Goal: Task Accomplishment & Management: Manage account settings

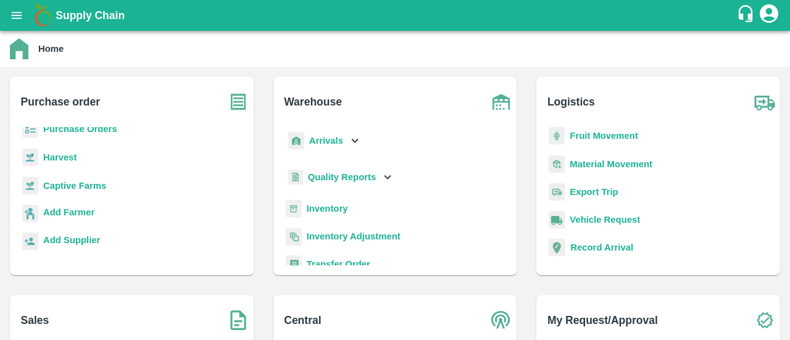
click at [331, 210] on b "Inventory" at bounding box center [327, 209] width 41 height 10
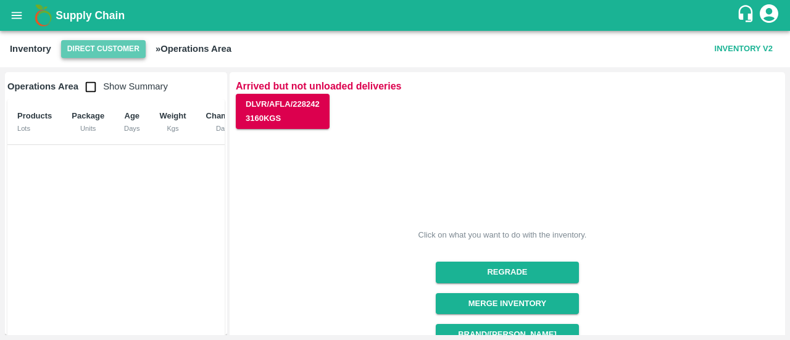
click at [108, 54] on button "Direct Customer" at bounding box center [103, 49] width 85 height 18
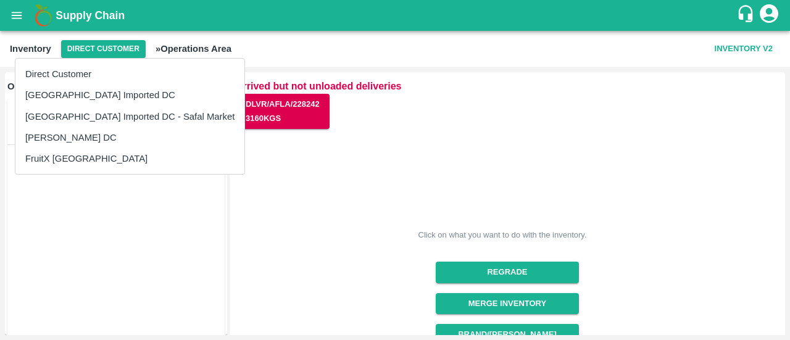
click at [110, 93] on li "[GEOGRAPHIC_DATA] Imported DC" at bounding box center [129, 95] width 229 height 21
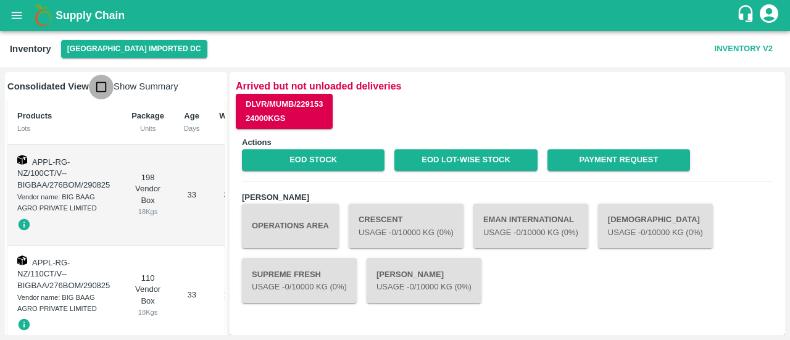
click at [99, 85] on input "checkbox" at bounding box center [101, 87] width 25 height 25
checkbox input "true"
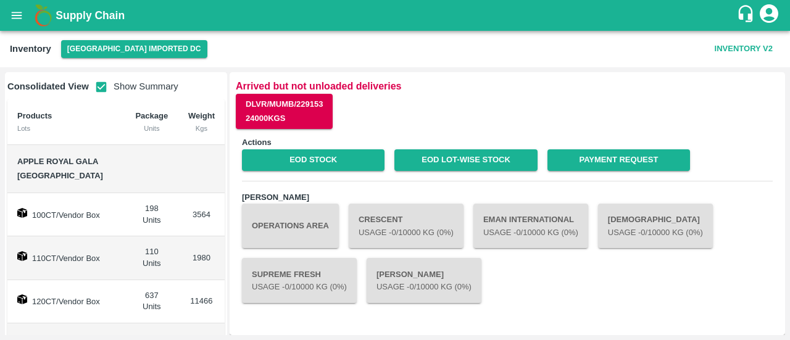
click at [72, 18] on b "Supply Chain" at bounding box center [90, 15] width 69 height 12
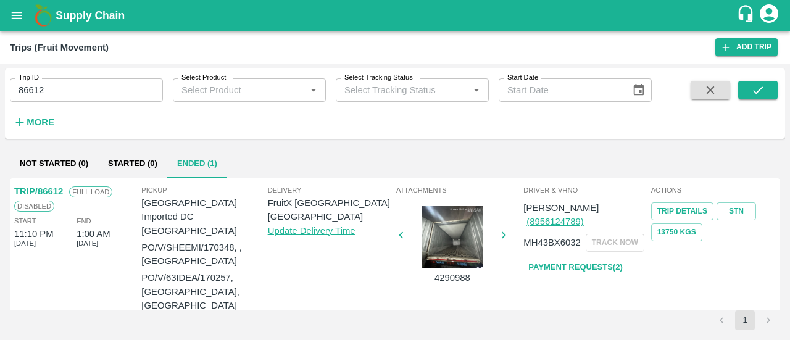
click at [90, 19] on b "Supply Chain" at bounding box center [90, 15] width 69 height 12
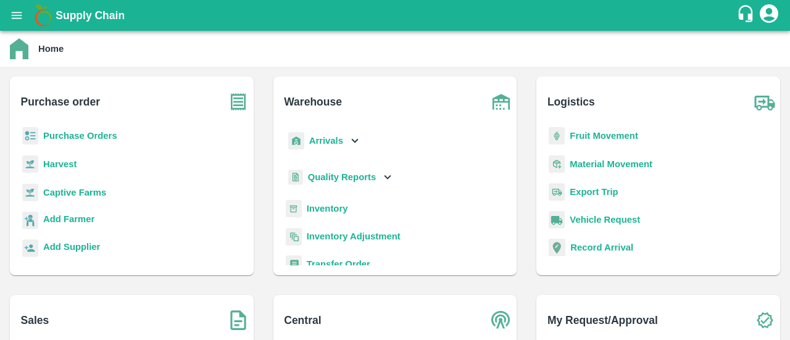
click at [107, 135] on b "Purchase Orders" at bounding box center [80, 136] width 74 height 10
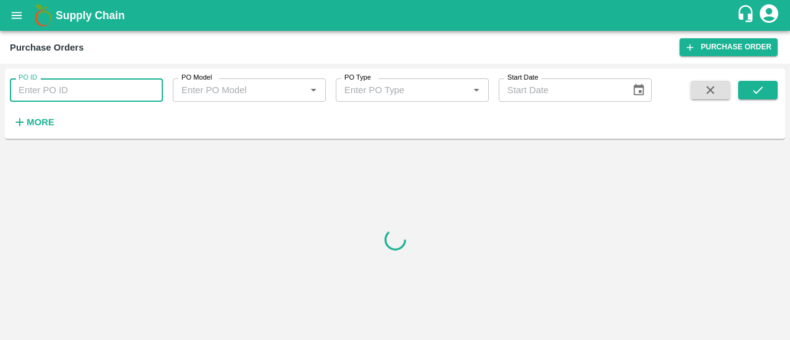
click at [83, 98] on input "PO ID" at bounding box center [86, 89] width 153 height 23
click at [15, 14] on icon "open drawer" at bounding box center [17, 16] width 14 height 14
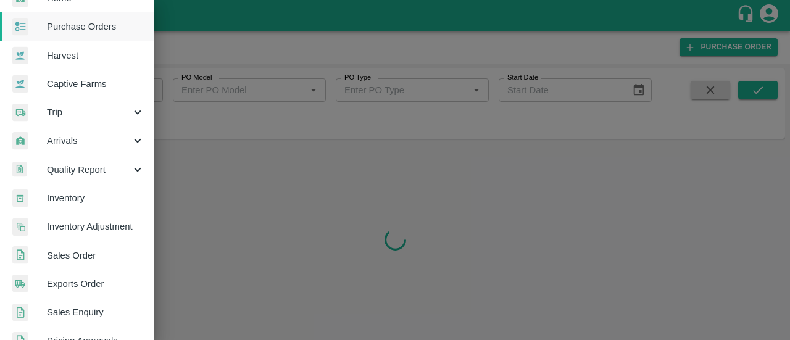
scroll to position [53, 0]
click at [91, 261] on link "Sales Order" at bounding box center [77, 255] width 154 height 28
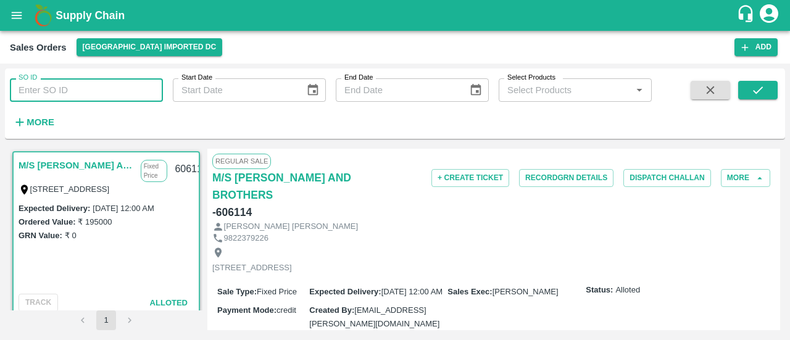
click at [75, 88] on input "SO ID" at bounding box center [86, 89] width 153 height 23
type input "604461"
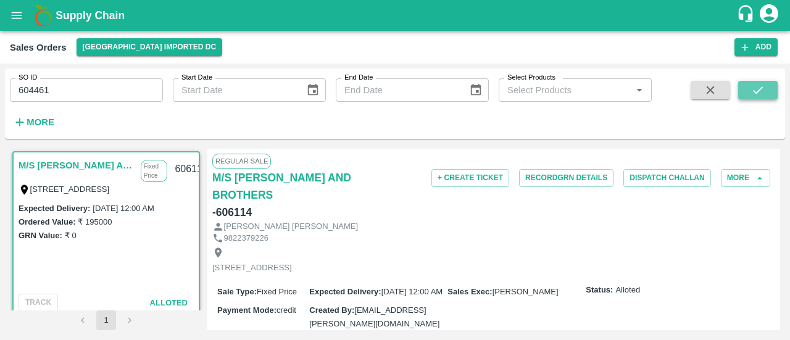
click at [759, 97] on icon "submit" at bounding box center [758, 90] width 14 height 14
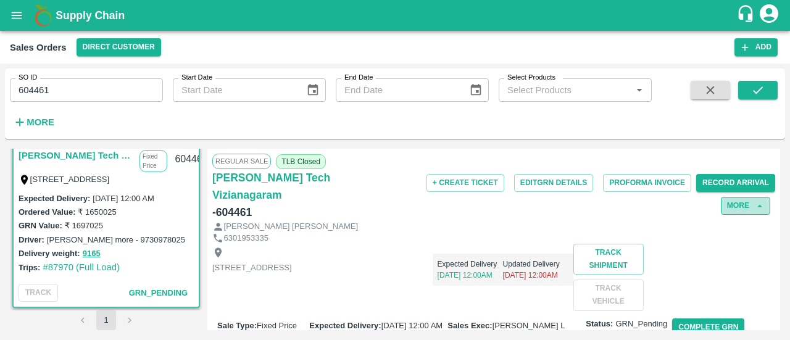
click at [738, 204] on button "More" at bounding box center [745, 206] width 49 height 18
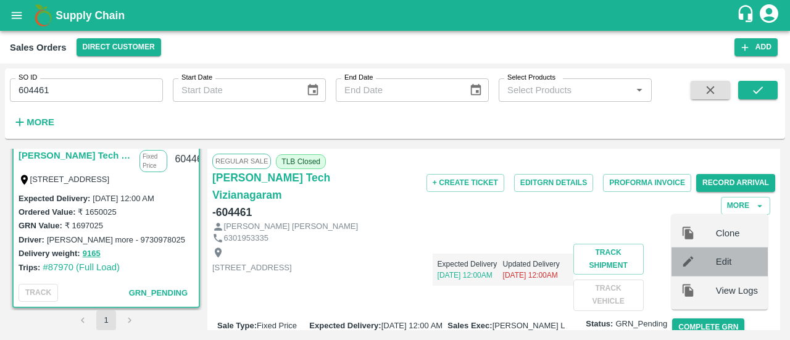
click at [705, 259] on div at bounding box center [698, 262] width 35 height 14
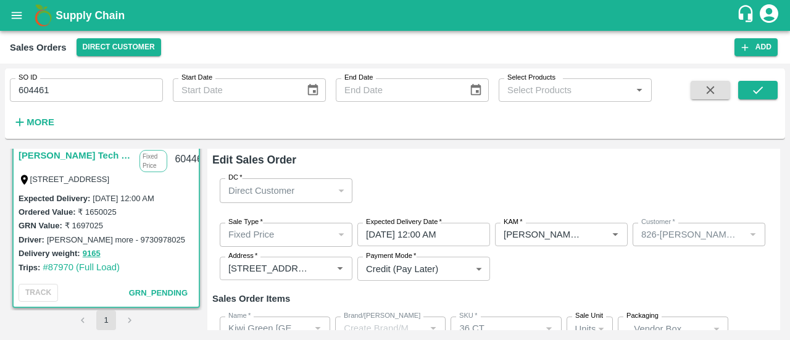
type input "Others"
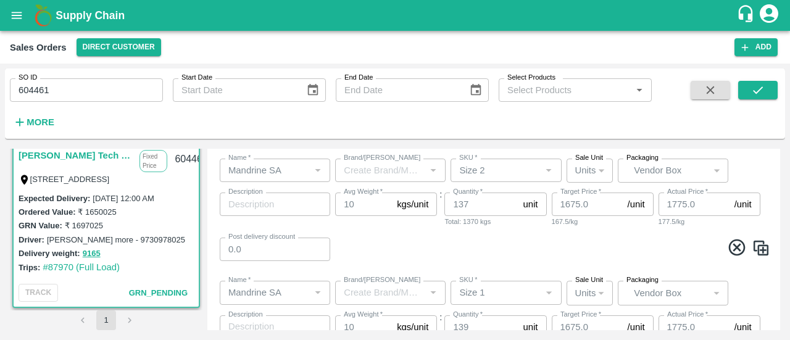
scroll to position [282, 0]
click at [524, 211] on div "137 unit Quantity" at bounding box center [495, 202] width 102 height 23
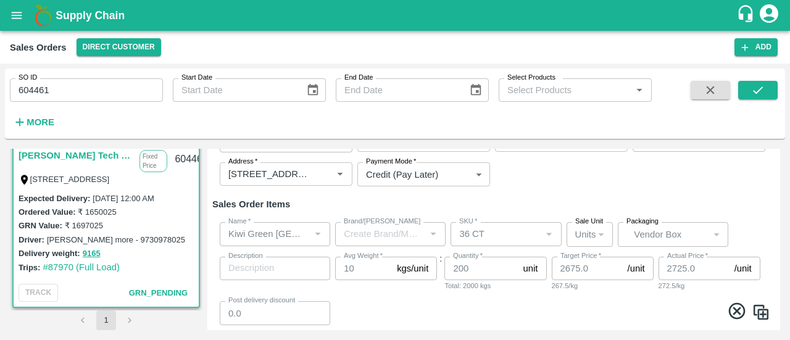
scroll to position [0, 0]
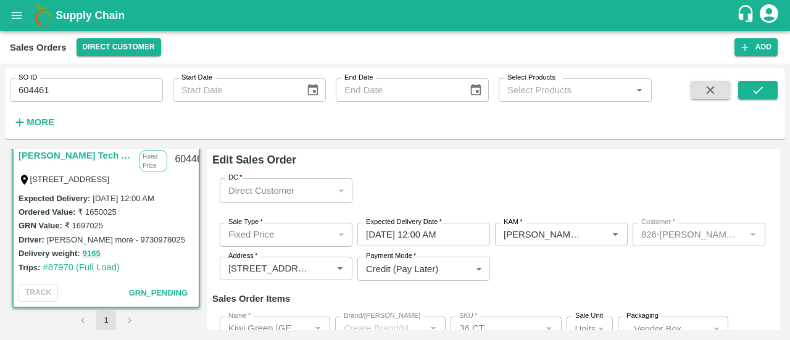
click at [174, 313] on div "1" at bounding box center [106, 320] width 193 height 20
click at [109, 43] on button "Direct Customer" at bounding box center [119, 47] width 85 height 18
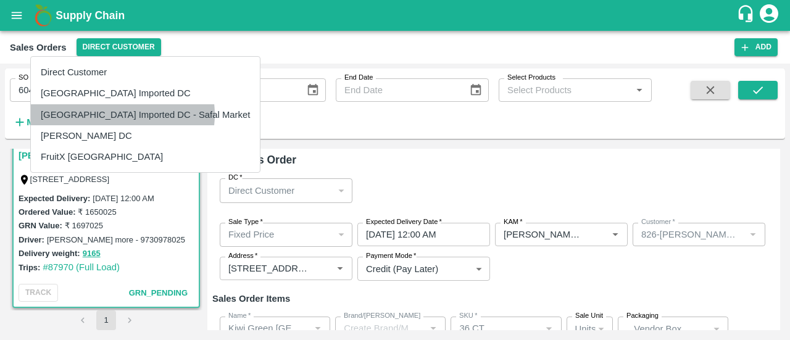
click at [122, 114] on li "[GEOGRAPHIC_DATA] Imported DC - Safal Market" at bounding box center [145, 114] width 229 height 21
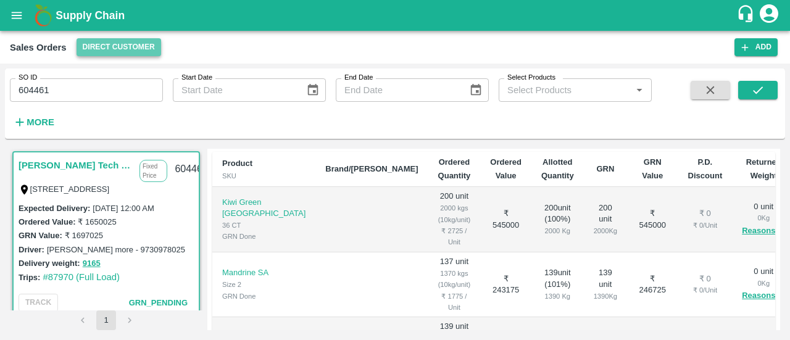
click at [120, 46] on button "Direct Customer" at bounding box center [119, 47] width 85 height 18
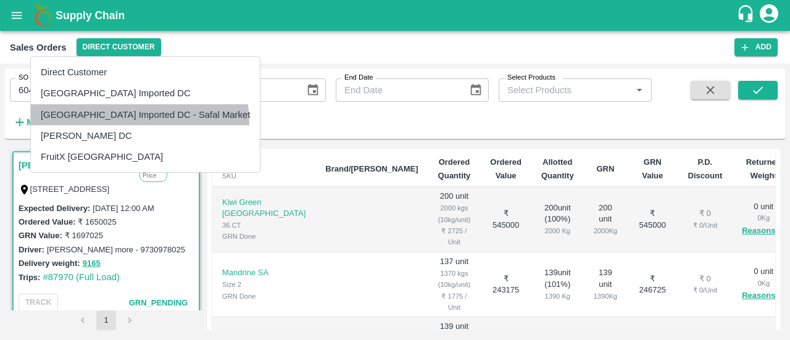
click at [139, 122] on li "[GEOGRAPHIC_DATA] Imported DC - Safal Market" at bounding box center [145, 114] width 229 height 21
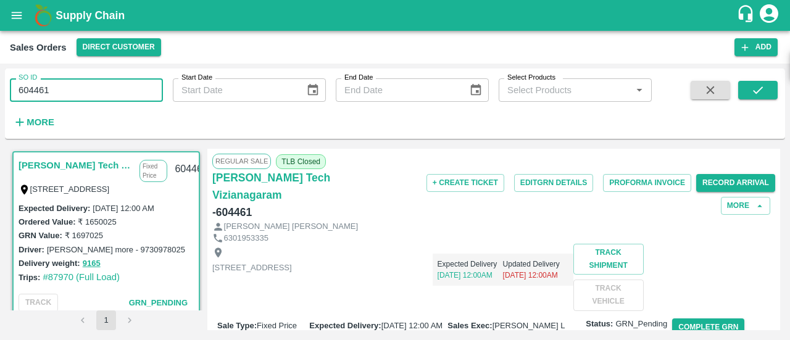
click at [115, 86] on input "604461" at bounding box center [86, 89] width 153 height 23
type input "604461"
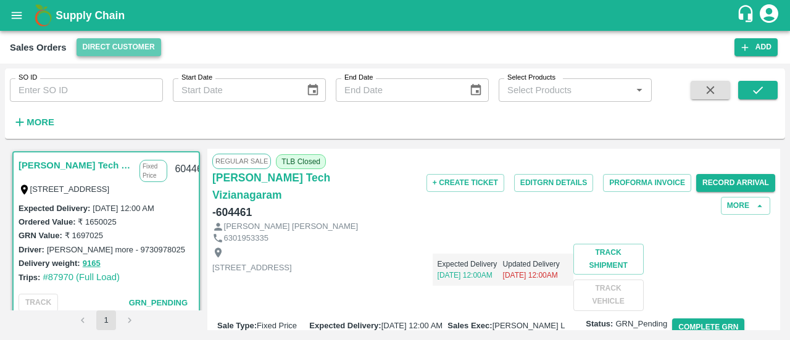
click at [117, 45] on button "Direct Customer" at bounding box center [119, 47] width 85 height 18
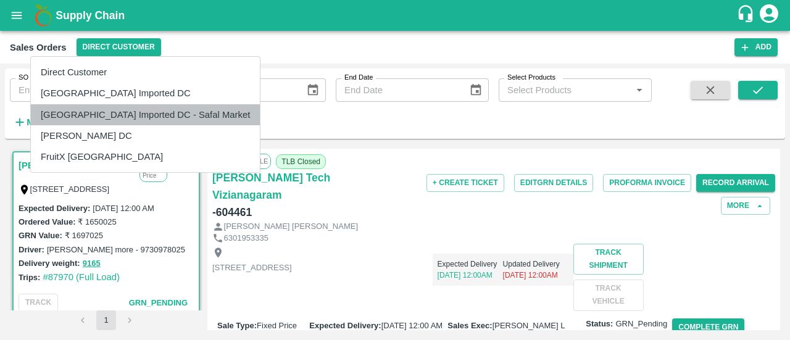
click at [157, 108] on li "[GEOGRAPHIC_DATA] Imported DC - Safal Market" at bounding box center [145, 114] width 229 height 21
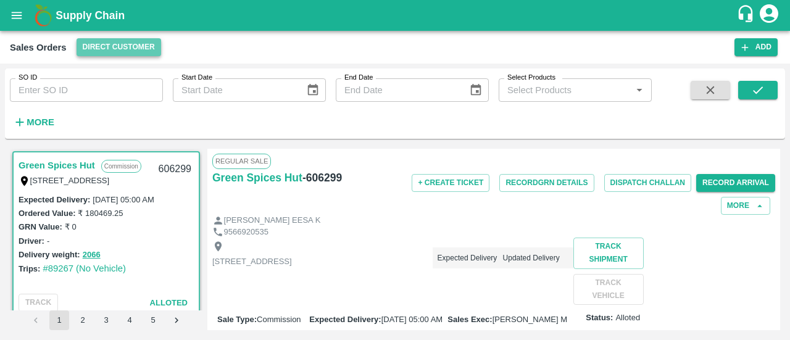
click at [131, 52] on button "Direct Customer" at bounding box center [119, 47] width 85 height 18
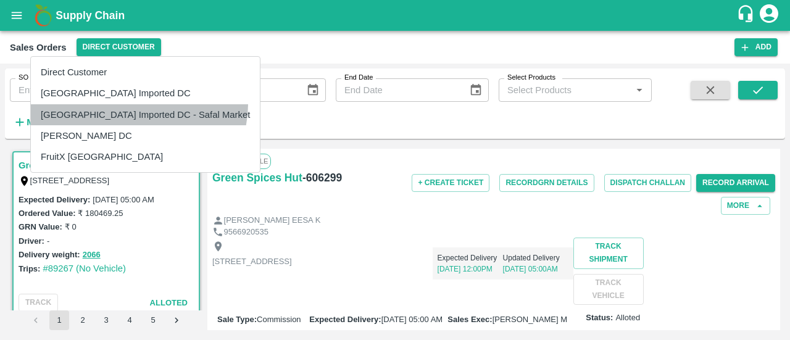
click at [138, 104] on li "[GEOGRAPHIC_DATA] Imported DC - Safal Market" at bounding box center [145, 114] width 229 height 21
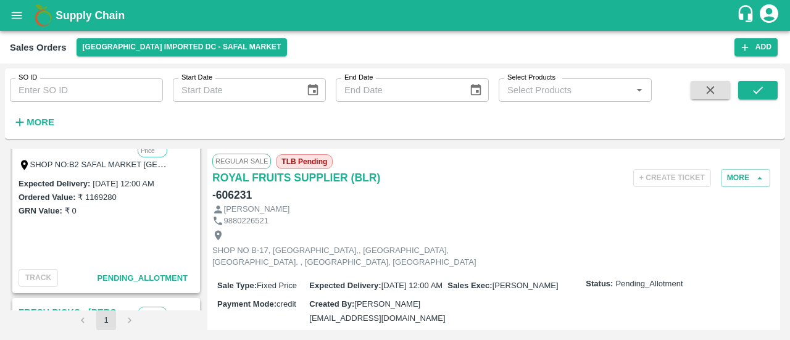
scroll to position [540, 0]
